Goal: Information Seeking & Learning: Learn about a topic

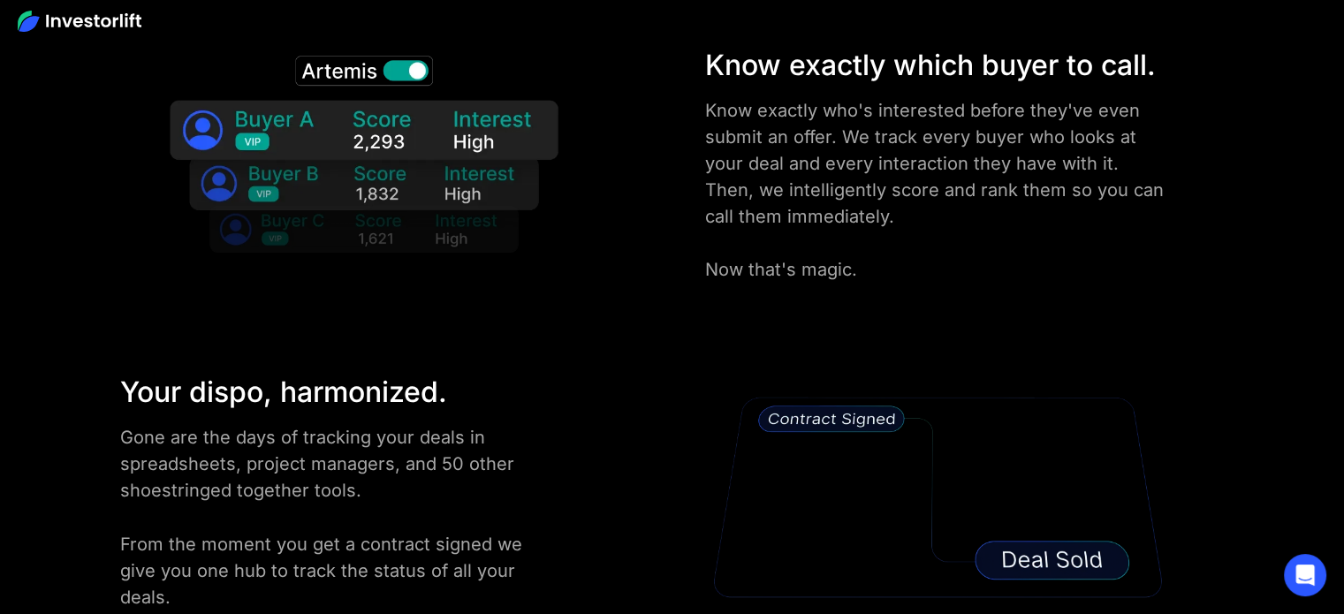
scroll to position [3182, 0]
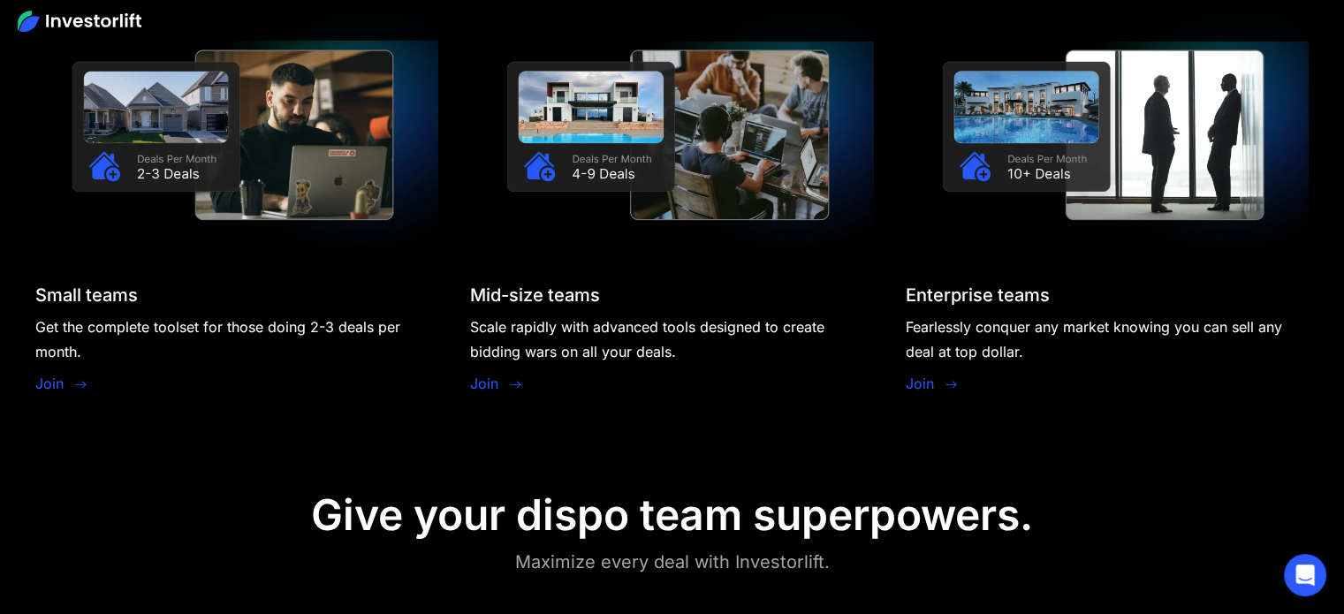
scroll to position [1591, 0]
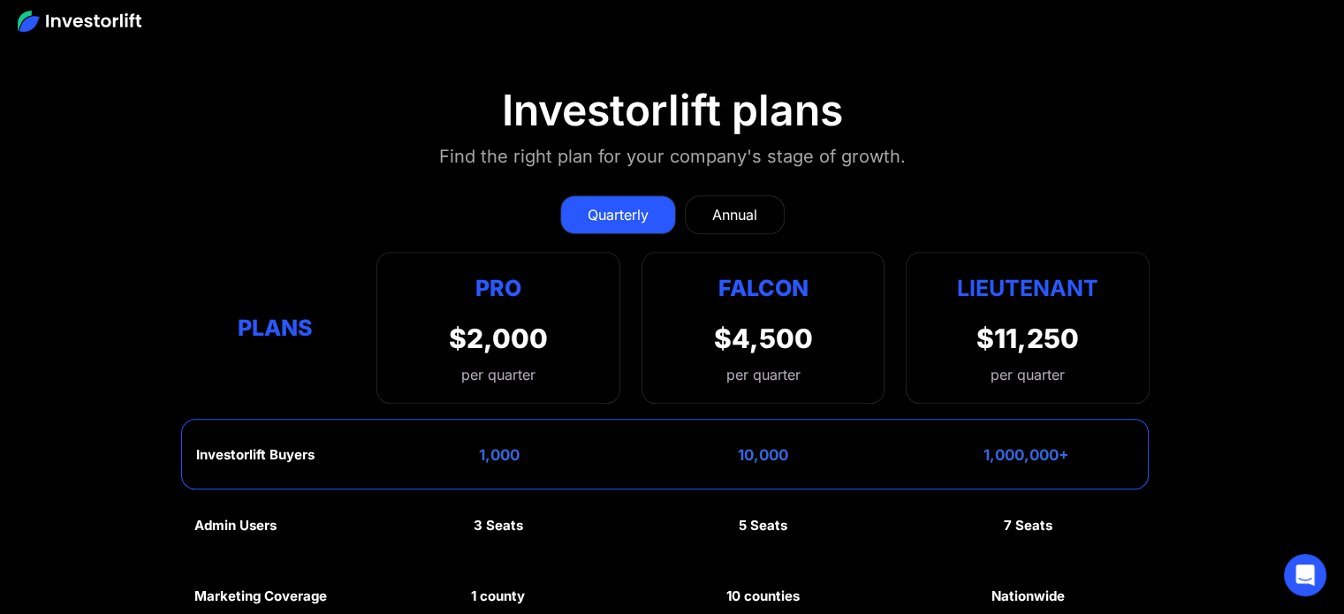
scroll to position [7813, 0]
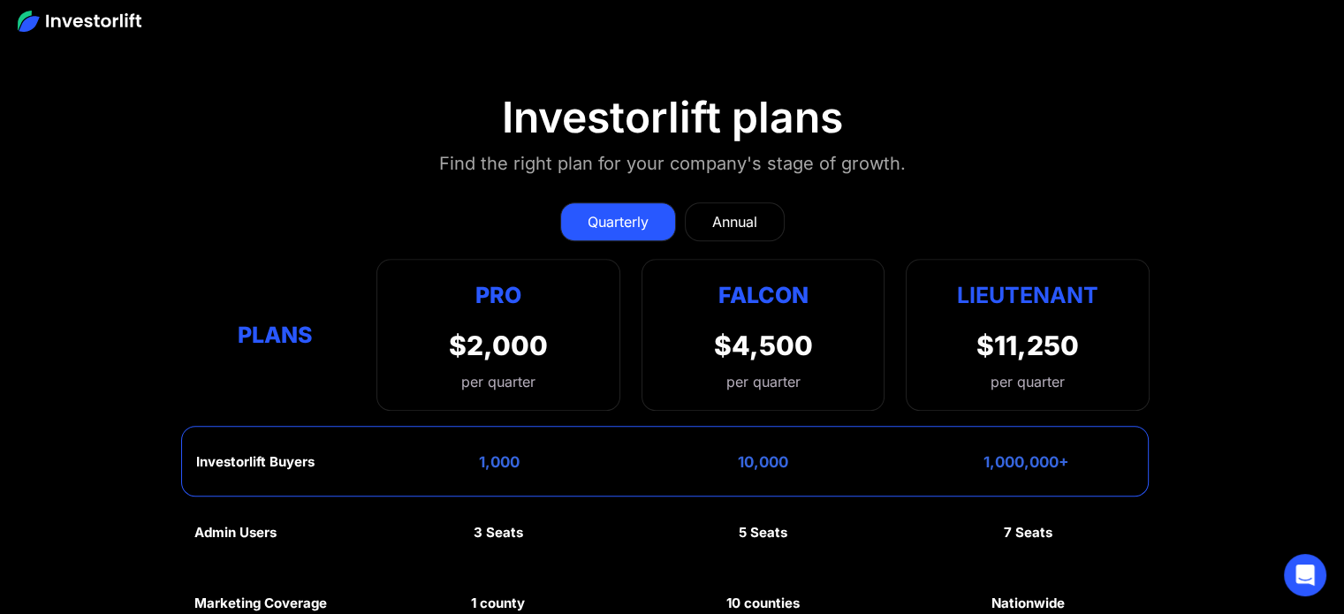
drag, startPoint x: 1262, startPoint y: 244, endPoint x: 1229, endPoint y: 296, distance: 62.0
click at [1262, 244] on section "Investorlift plans Find the right plan for your company's stage of growth. Quar…" at bounding box center [672, 565] width 1344 height 1032
